Goal: Navigation & Orientation: Find specific page/section

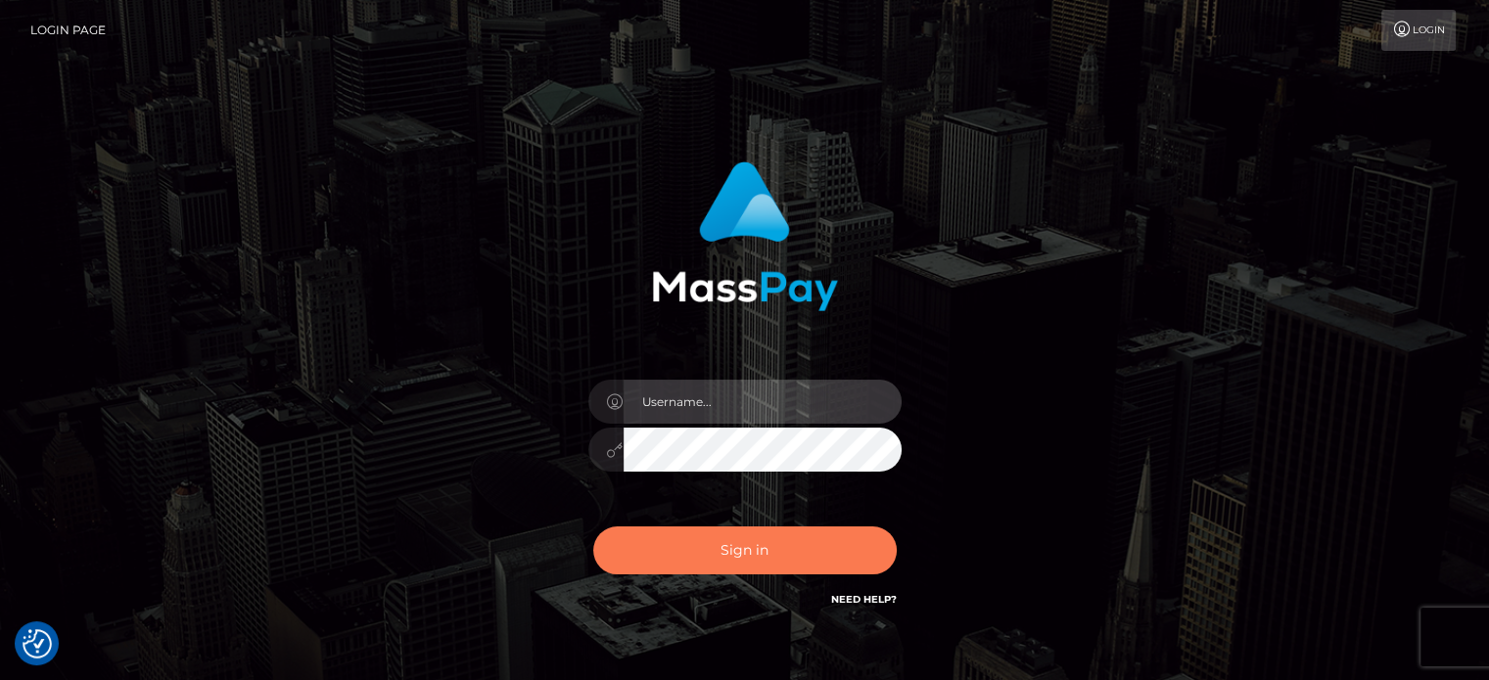
type input "kristy.ai"
click at [728, 563] on button "Sign in" at bounding box center [744, 551] width 303 height 48
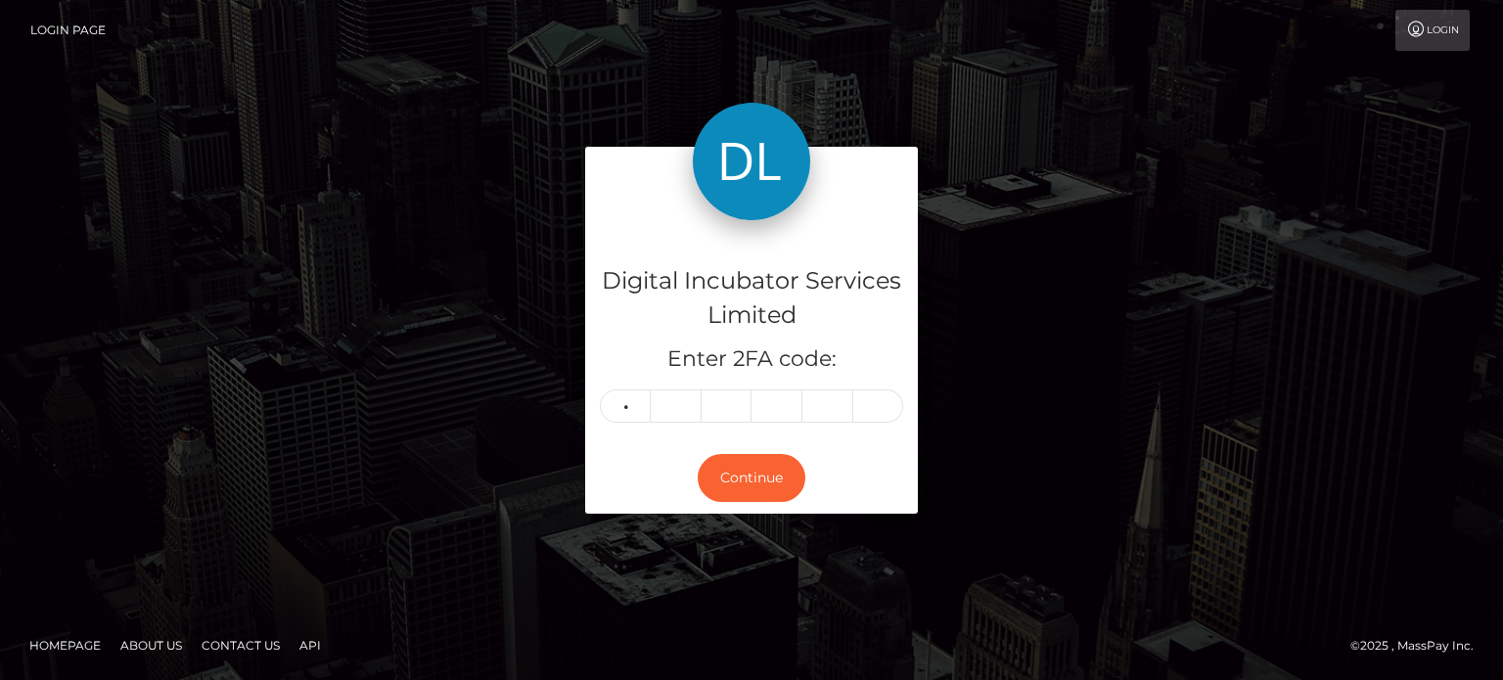
type input "4"
type input "6"
type input "5"
type input "6"
type input "8"
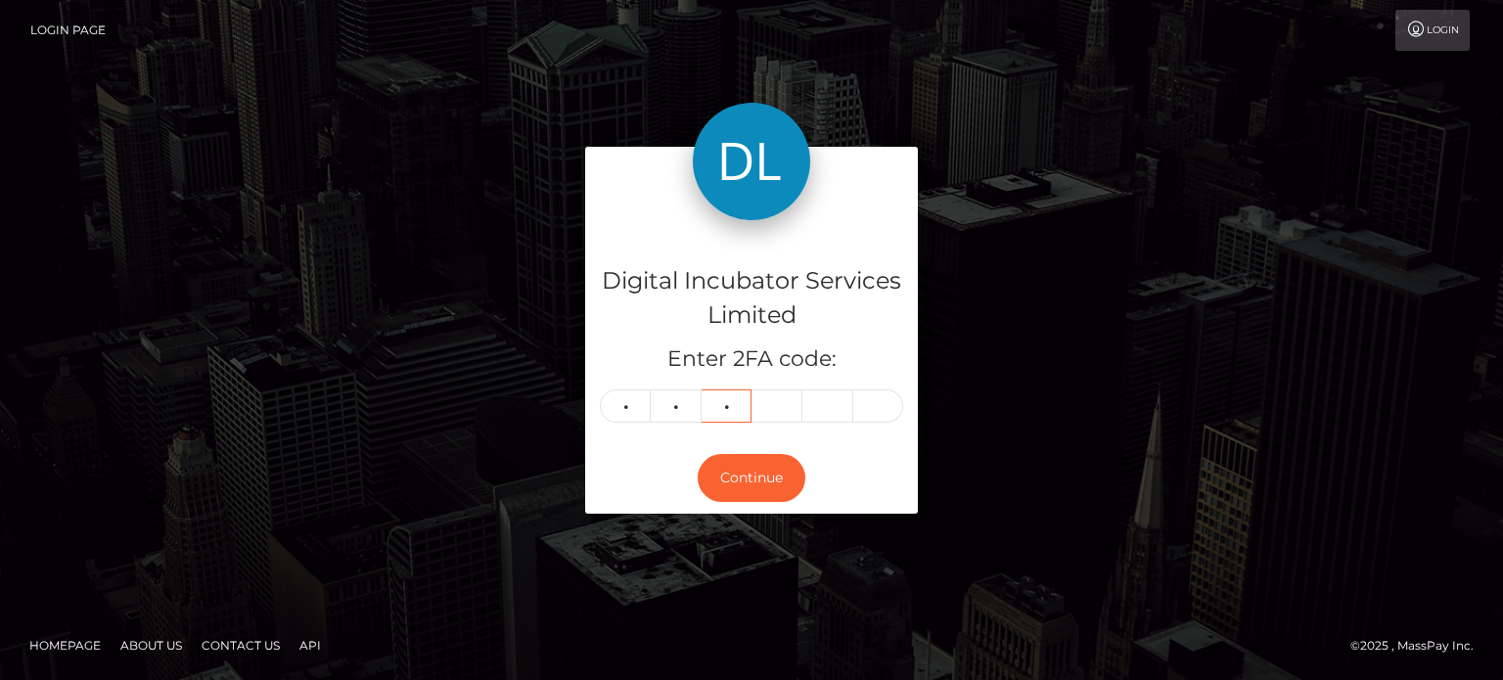
type input "8"
type input "2"
type input "5"
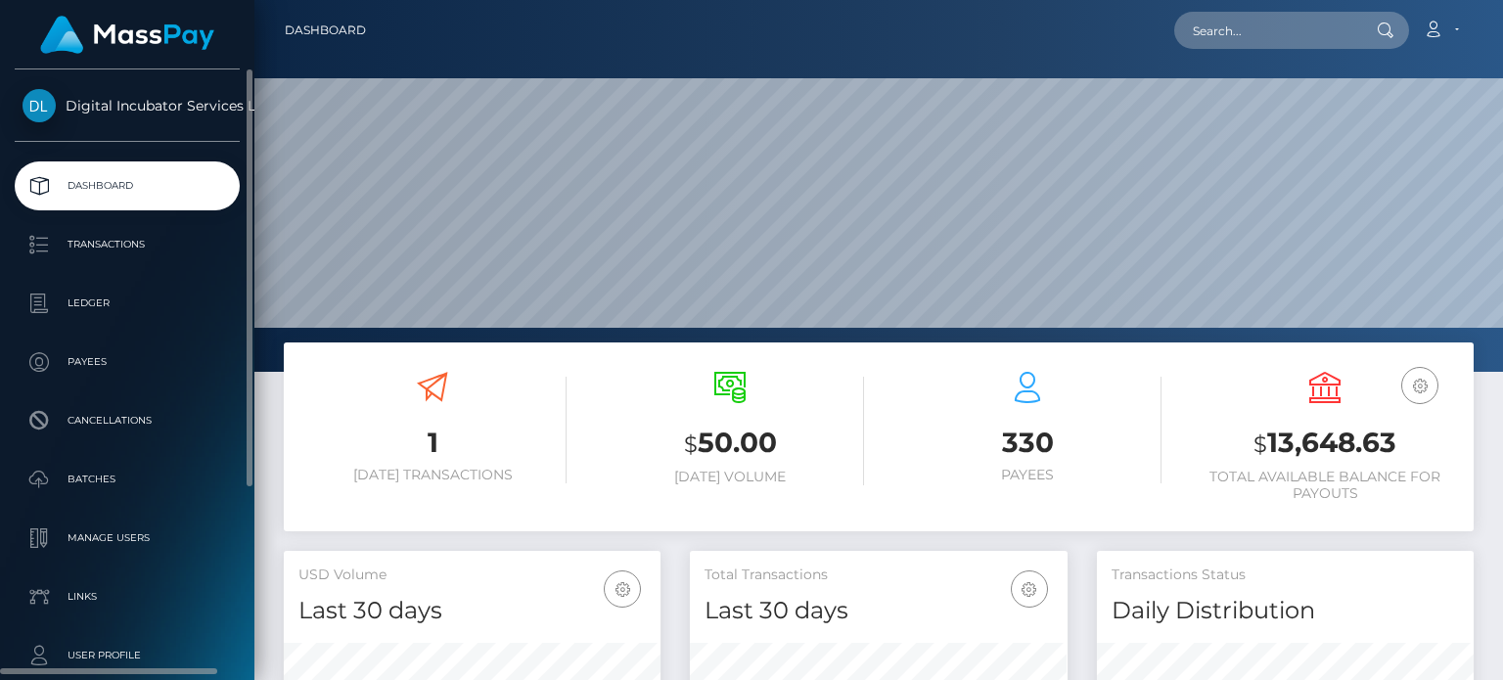
scroll to position [346, 376]
click at [153, 189] on p "Dashboard" at bounding box center [127, 185] width 209 height 29
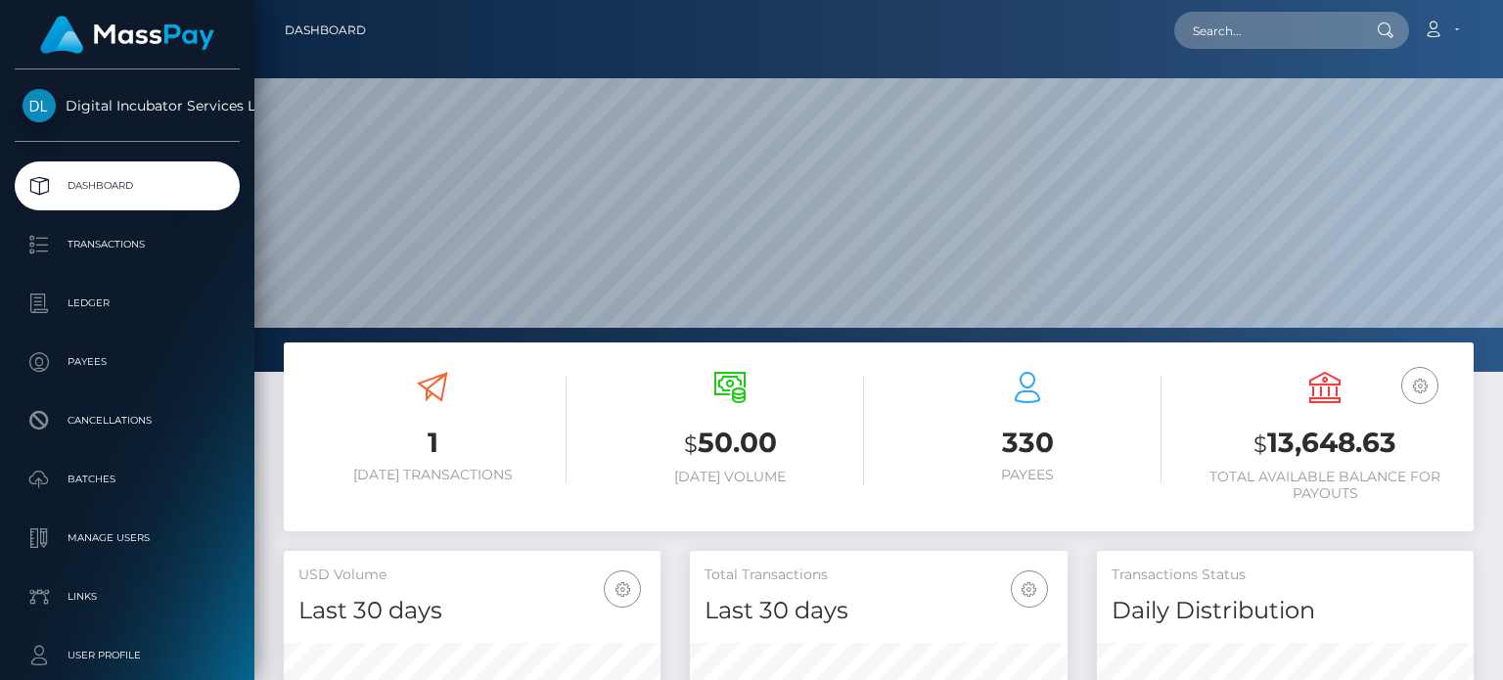
scroll to position [346, 376]
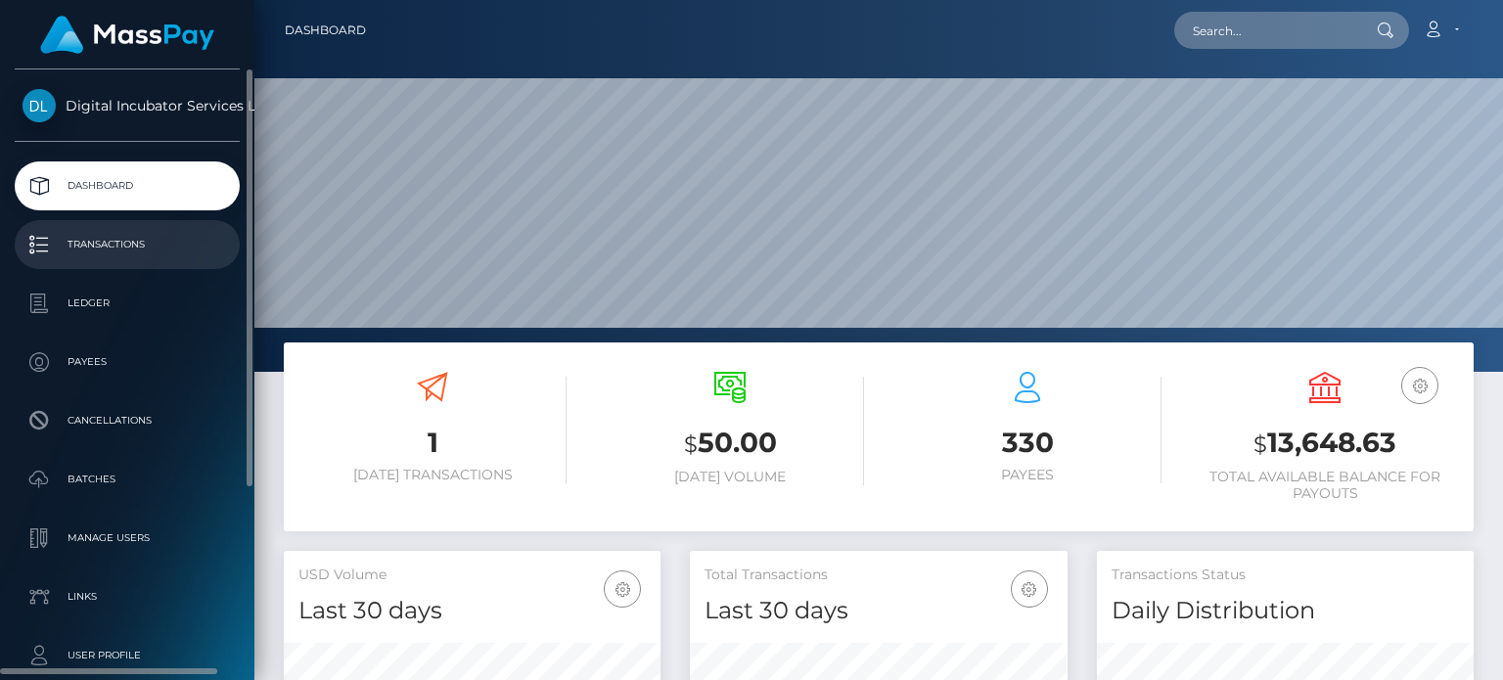
click at [146, 246] on p "Transactions" at bounding box center [127, 244] width 209 height 29
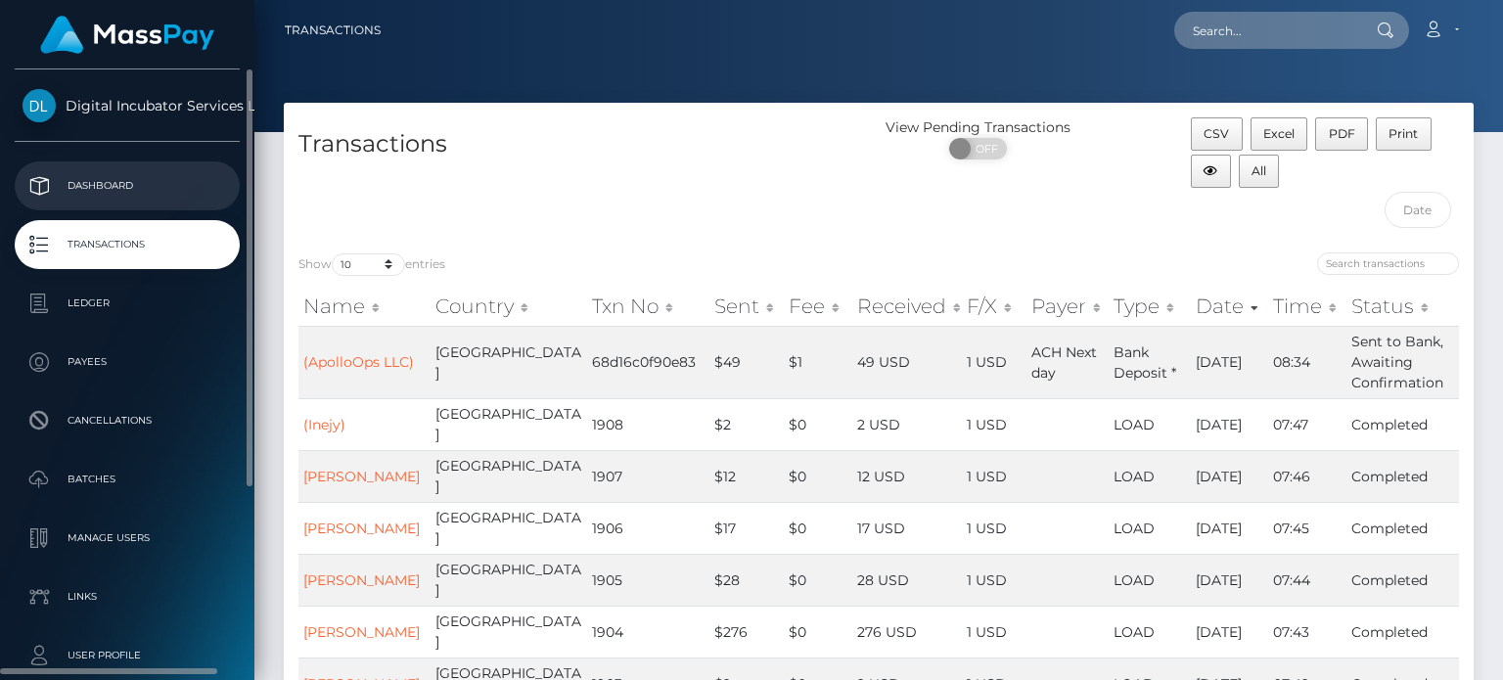
click at [90, 184] on p "Dashboard" at bounding box center [127, 185] width 209 height 29
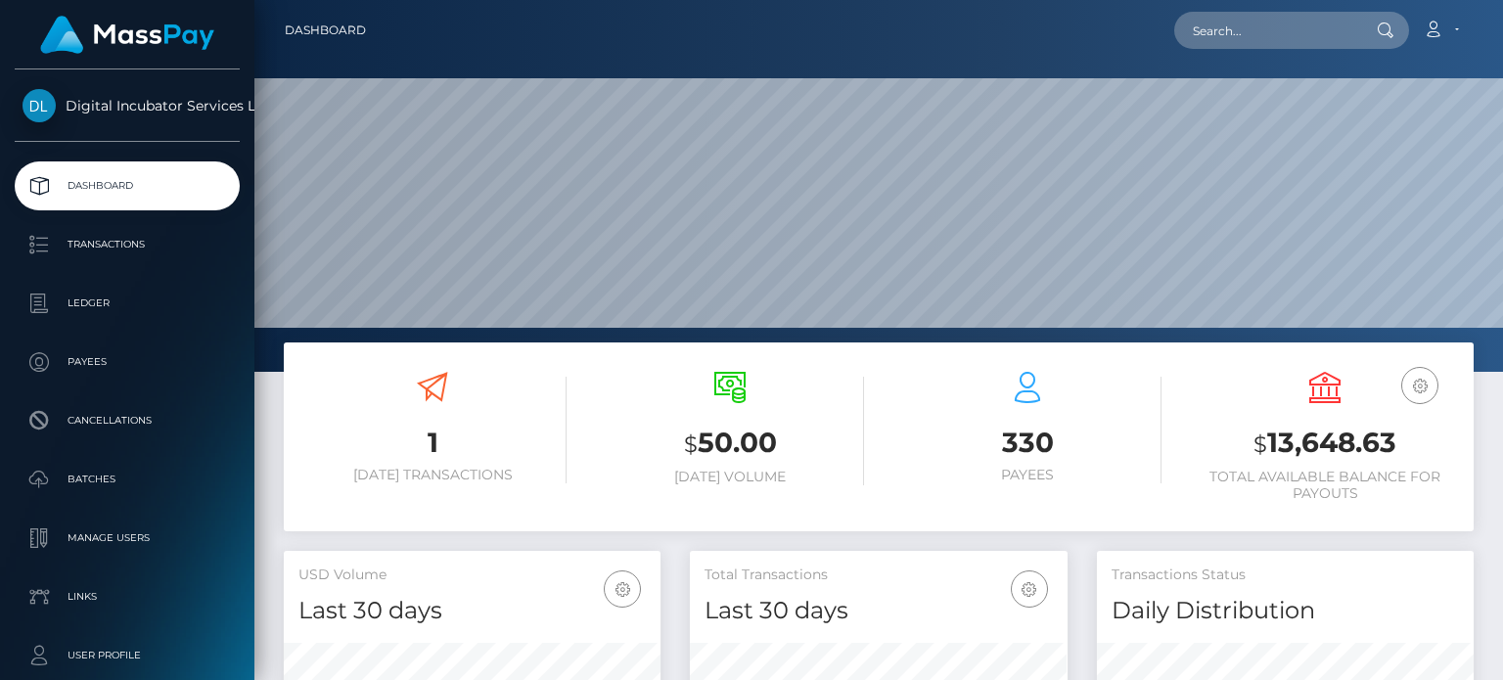
scroll to position [346, 376]
